Goal: Obtain resource: Download file/media

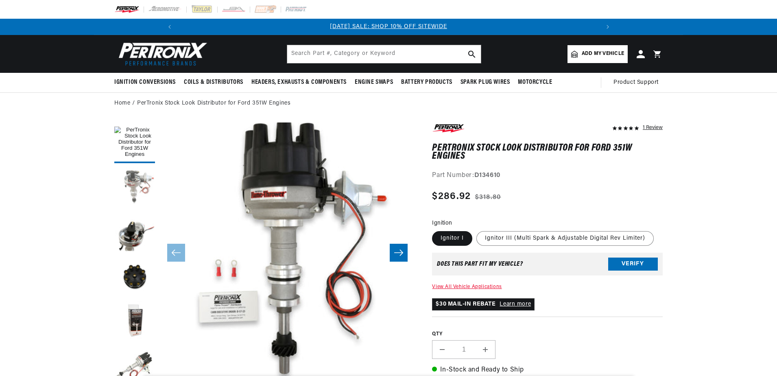
click at [132, 181] on button "Load image 2 in gallery view" at bounding box center [134, 187] width 41 height 41
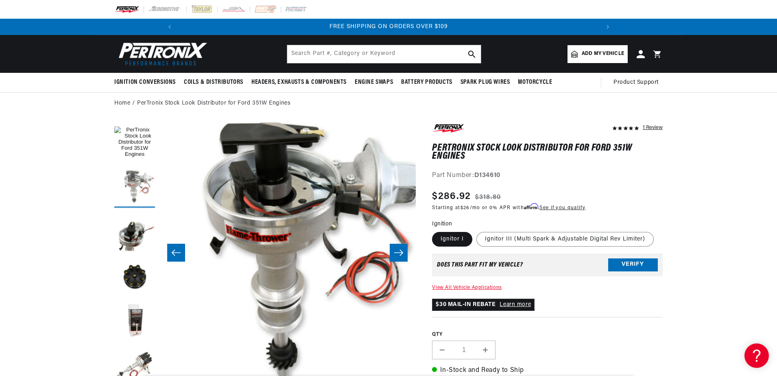
scroll to position [0, 869]
click at [131, 233] on button "Load image 3 in gallery view" at bounding box center [134, 232] width 41 height 41
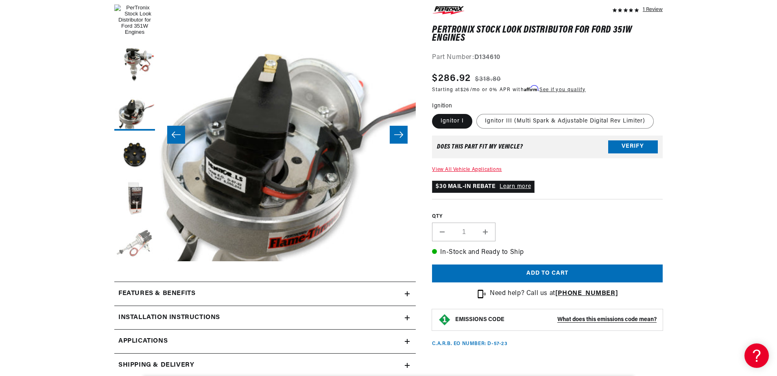
scroll to position [0, 0]
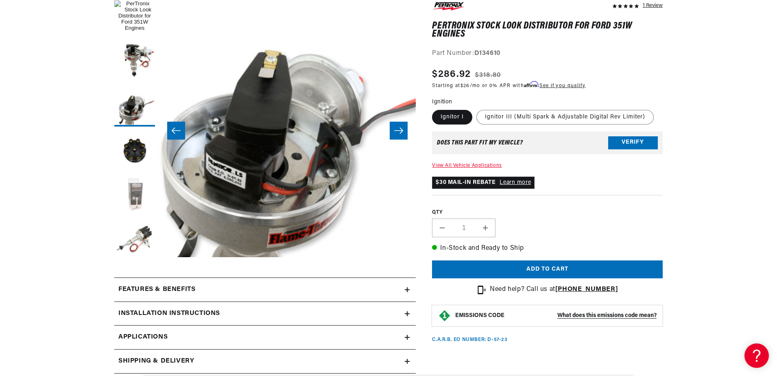
click at [136, 196] on button "Load image 5 in gallery view" at bounding box center [134, 195] width 41 height 41
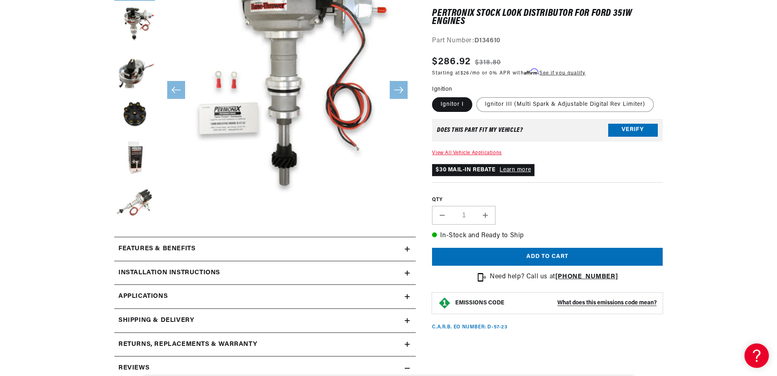
scroll to position [0, 869]
click at [406, 272] on icon at bounding box center [407, 272] width 5 height 5
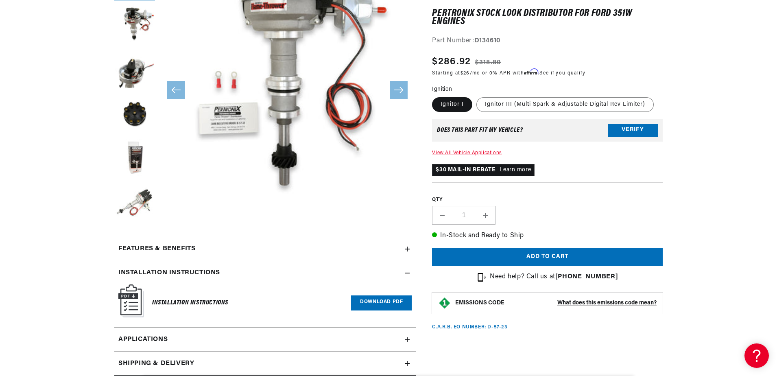
click at [381, 302] on link "Download PDF" at bounding box center [381, 302] width 61 height 15
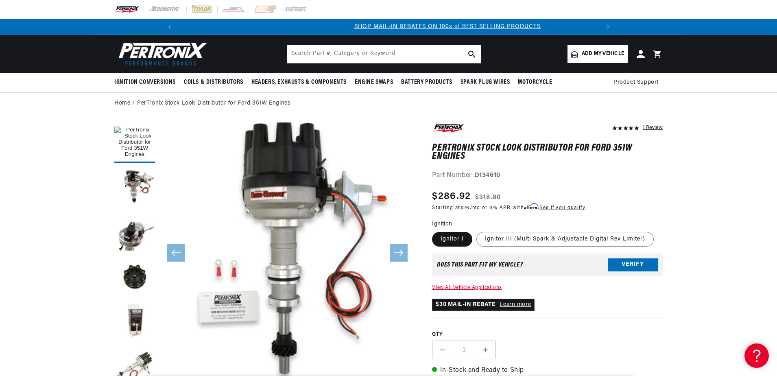
scroll to position [0, 435]
